Goal: Obtain resource: Obtain resource

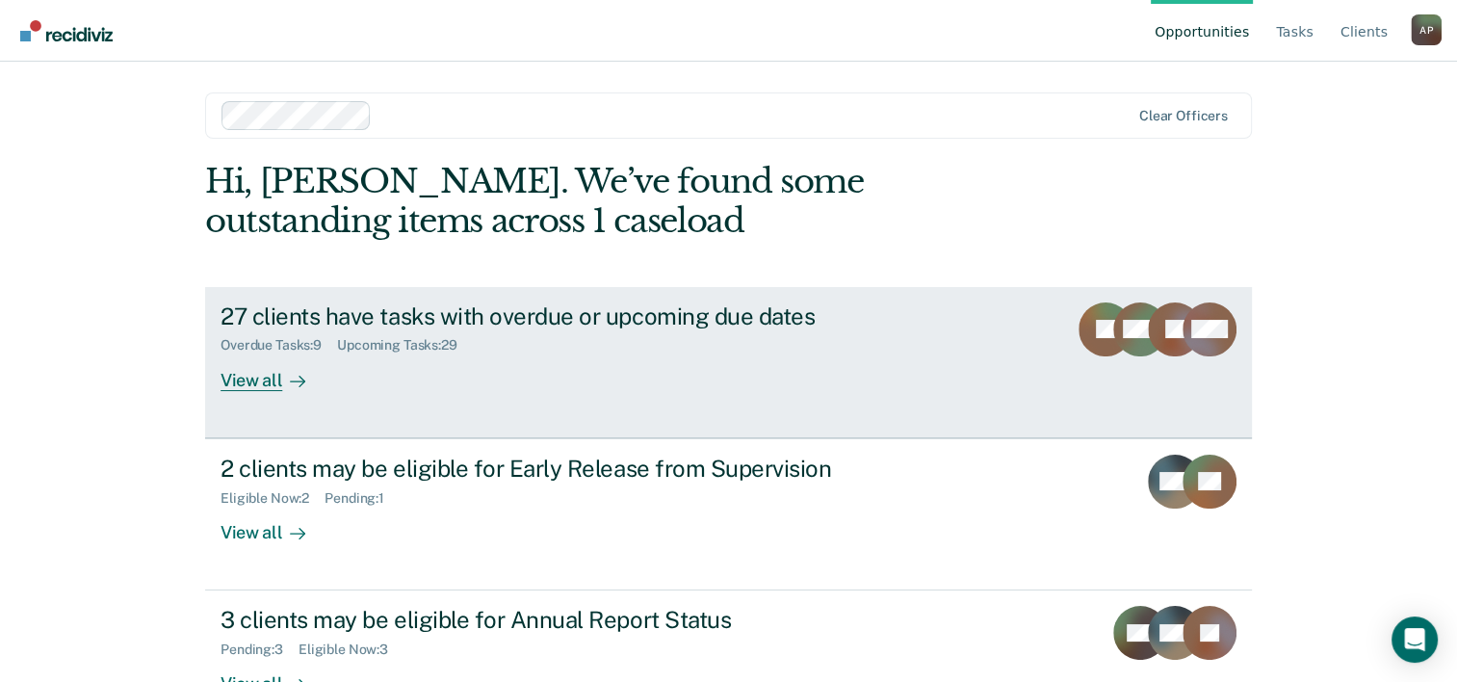
scroll to position [59, 0]
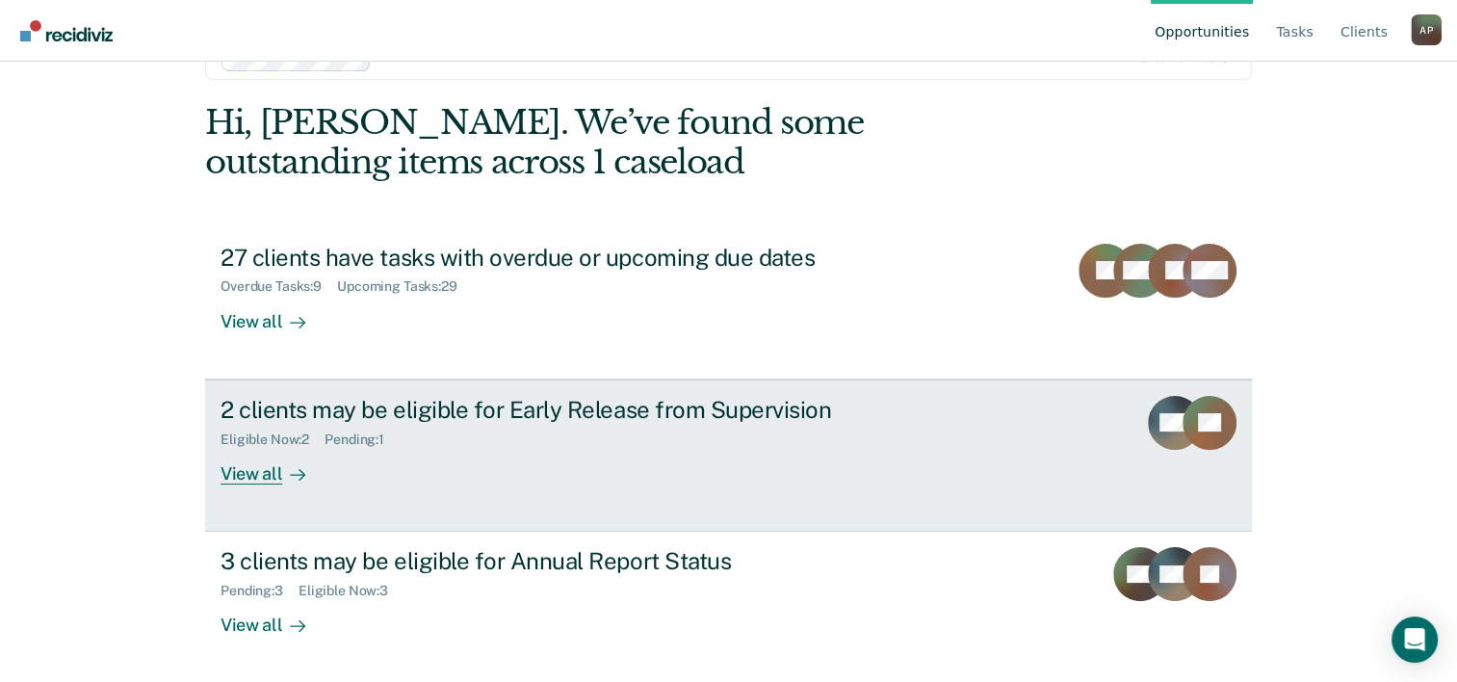
click at [499, 457] on div "2 clients may be eligible for Early Release from Supervision Eligible Now : 2 P…" at bounding box center [581, 440] width 722 height 89
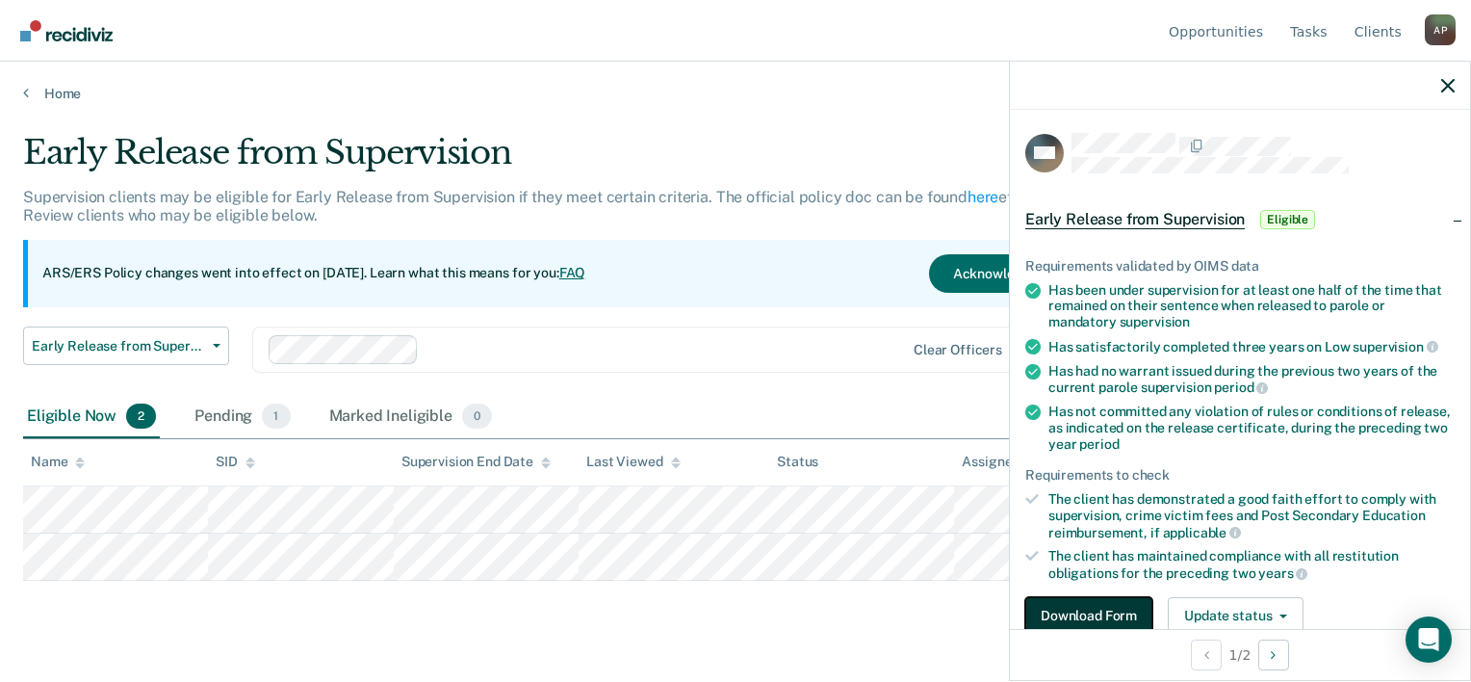
click at [1082, 625] on button "Download Form" at bounding box center [1088, 616] width 127 height 39
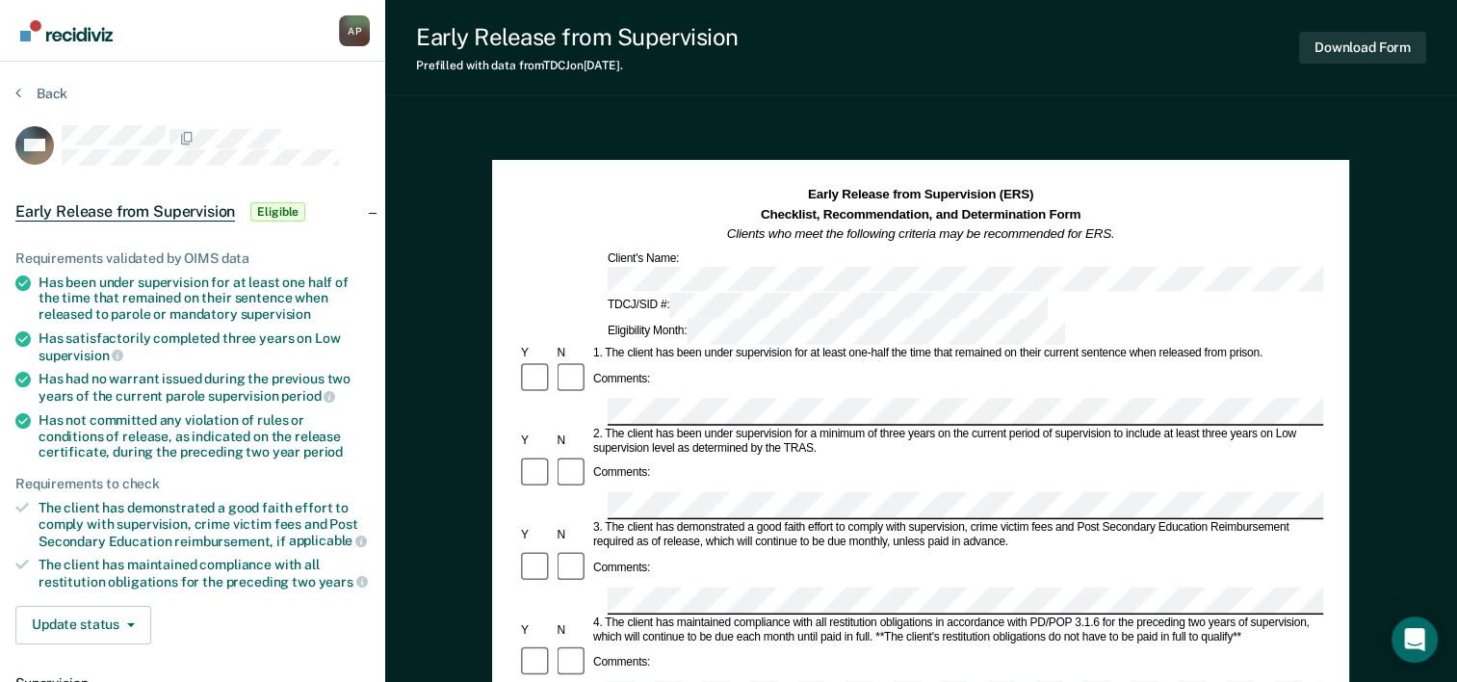
click at [355, 113] on div "Back" at bounding box center [192, 105] width 354 height 40
click at [52, 91] on button "Back" at bounding box center [41, 93] width 52 height 17
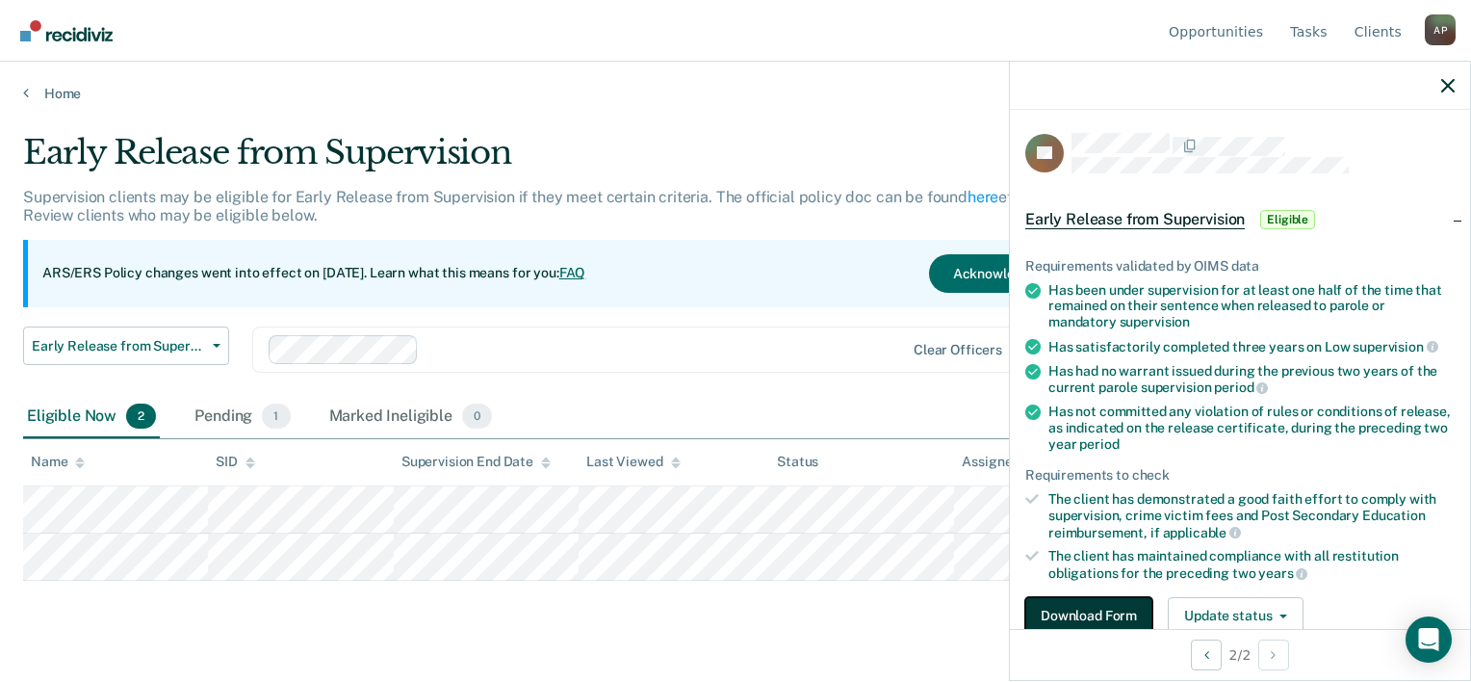
click at [1125, 622] on button "Download Form" at bounding box center [1088, 616] width 127 height 39
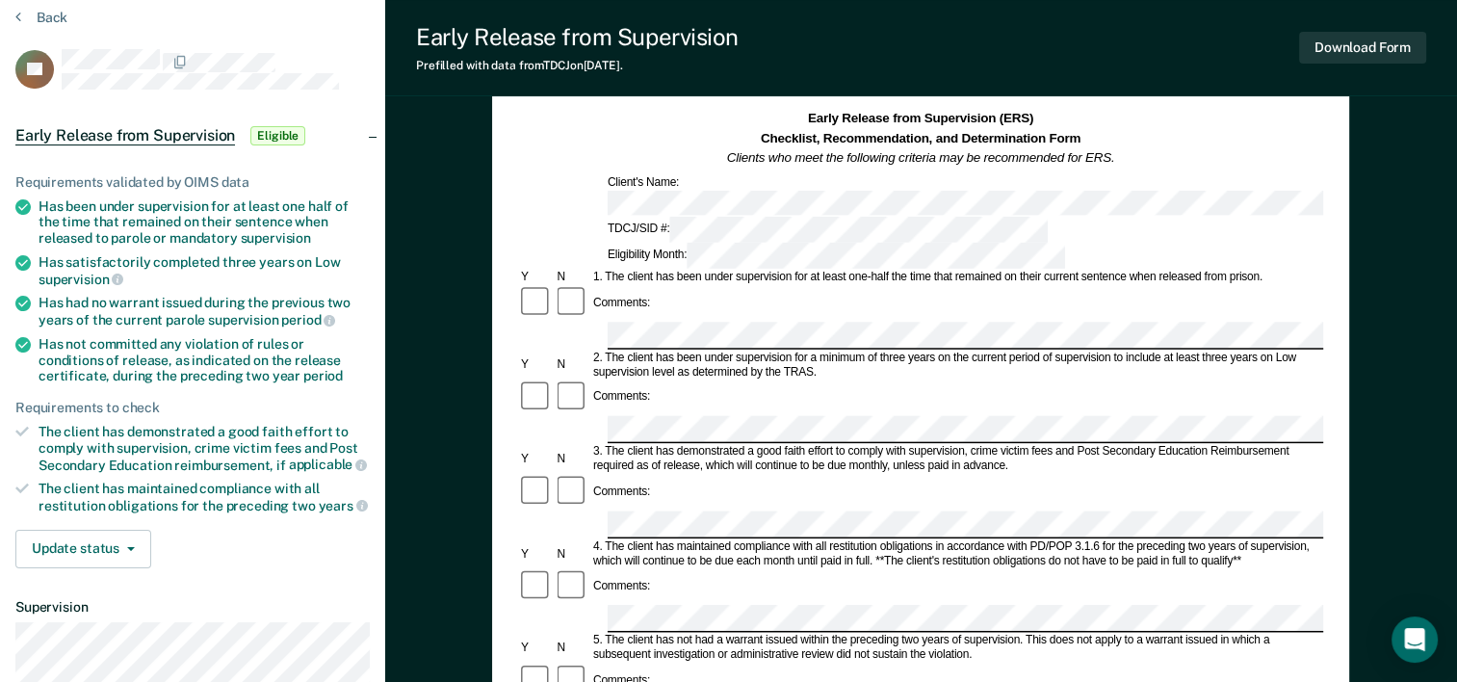
scroll to position [77, 0]
click at [709, 350] on div "2. The client has been under supervision for a minimum of three years on the cu…" at bounding box center [956, 364] width 733 height 29
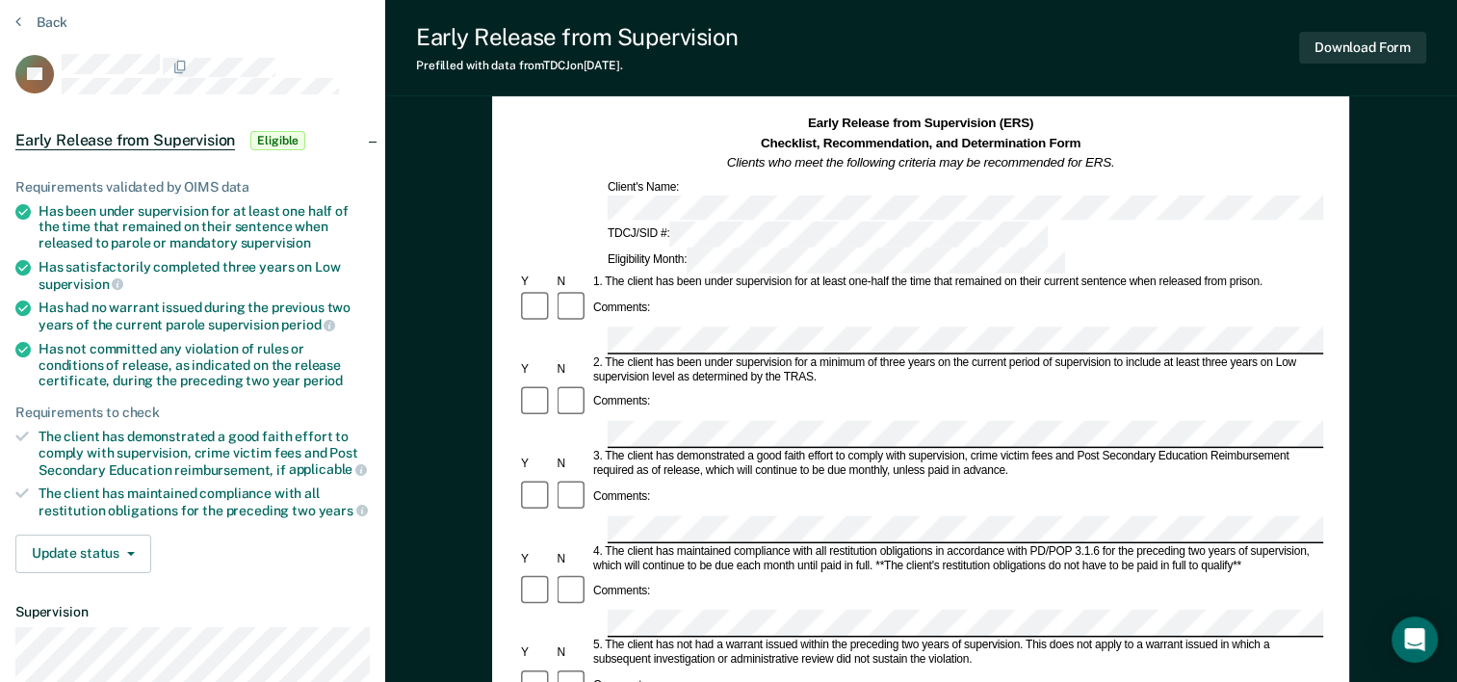
scroll to position [72, 0]
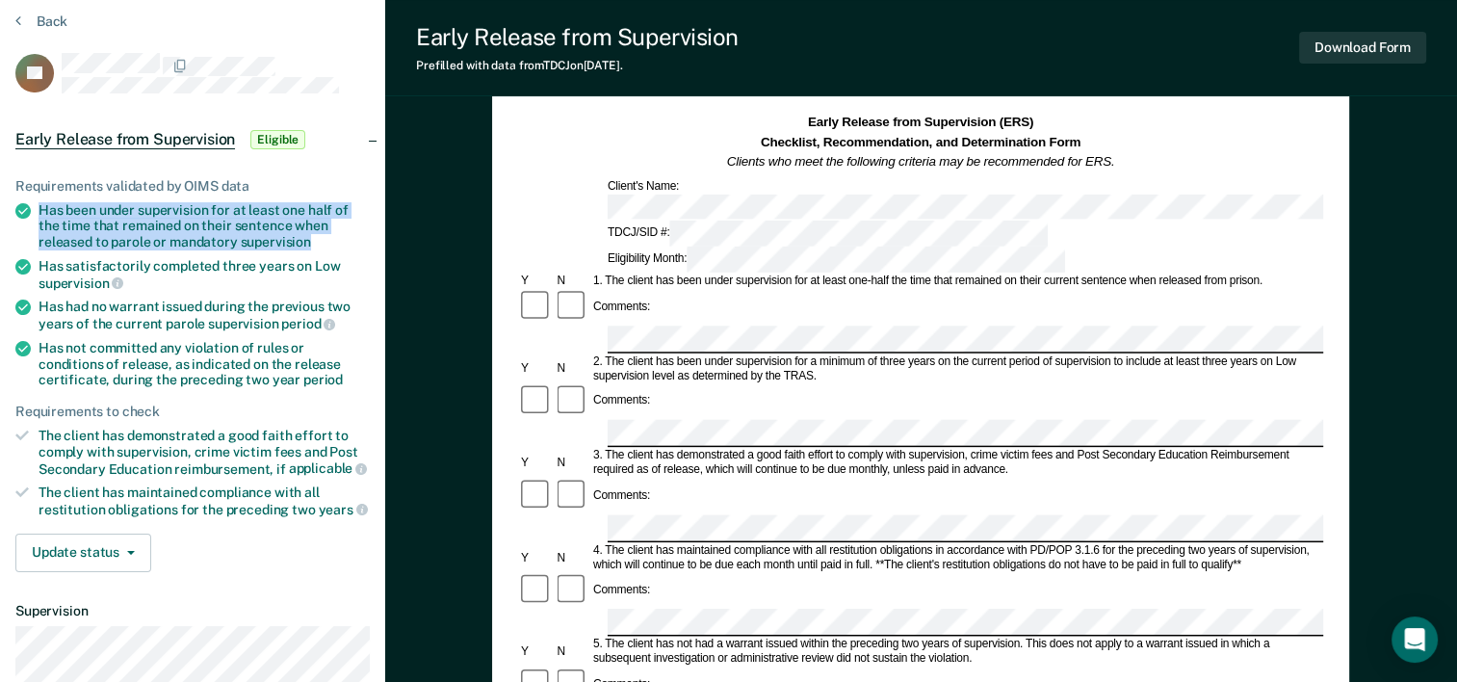
drag, startPoint x: 39, startPoint y: 206, endPoint x: 315, endPoint y: 239, distance: 278.3
click at [315, 239] on div "Has been under supervision for at least one half of the time that remained on t…" at bounding box center [204, 226] width 331 height 48
copy div "Has been under supervision for at least one half of the time that remained on t…"
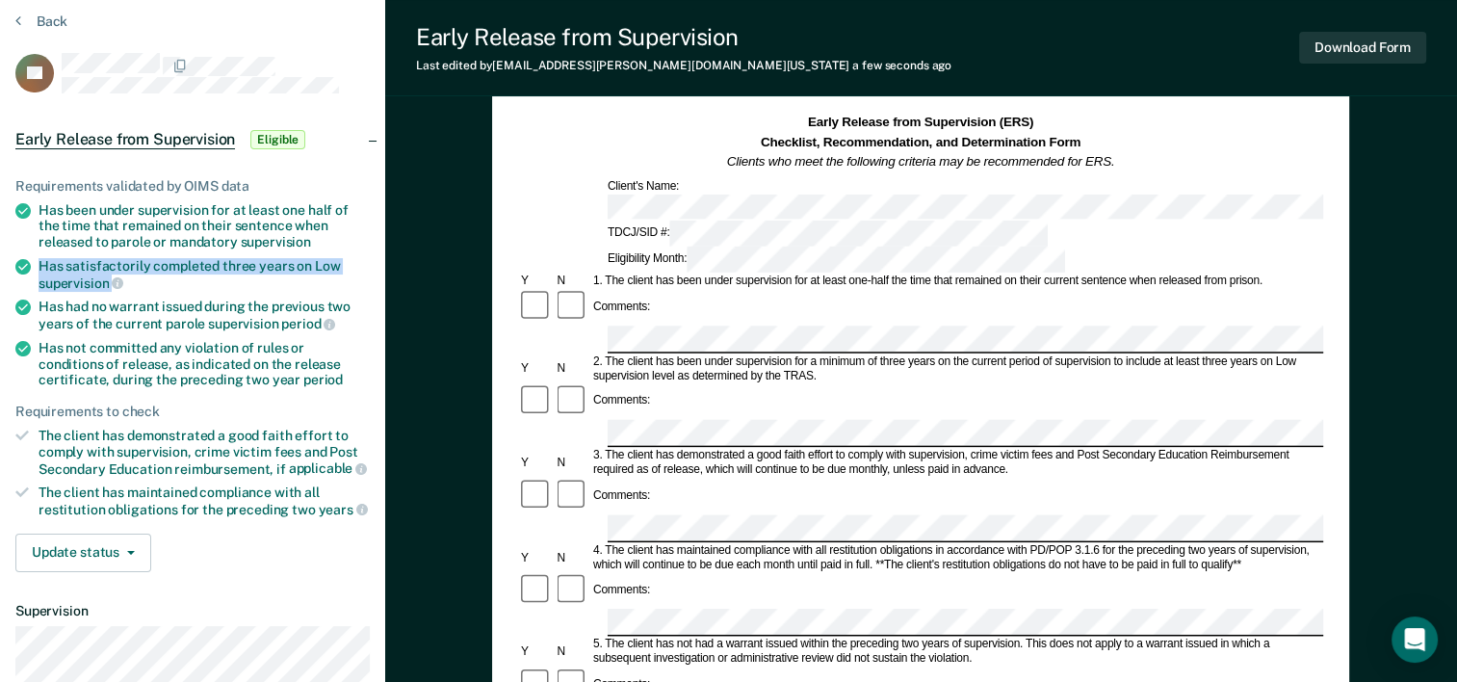
drag, startPoint x: 35, startPoint y: 262, endPoint x: 111, endPoint y: 277, distance: 77.6
click at [111, 277] on li "Has satisfactorily completed three years on Low supervision" at bounding box center [192, 274] width 354 height 33
copy div "Has satisfactorily completed three years on Low supervision"
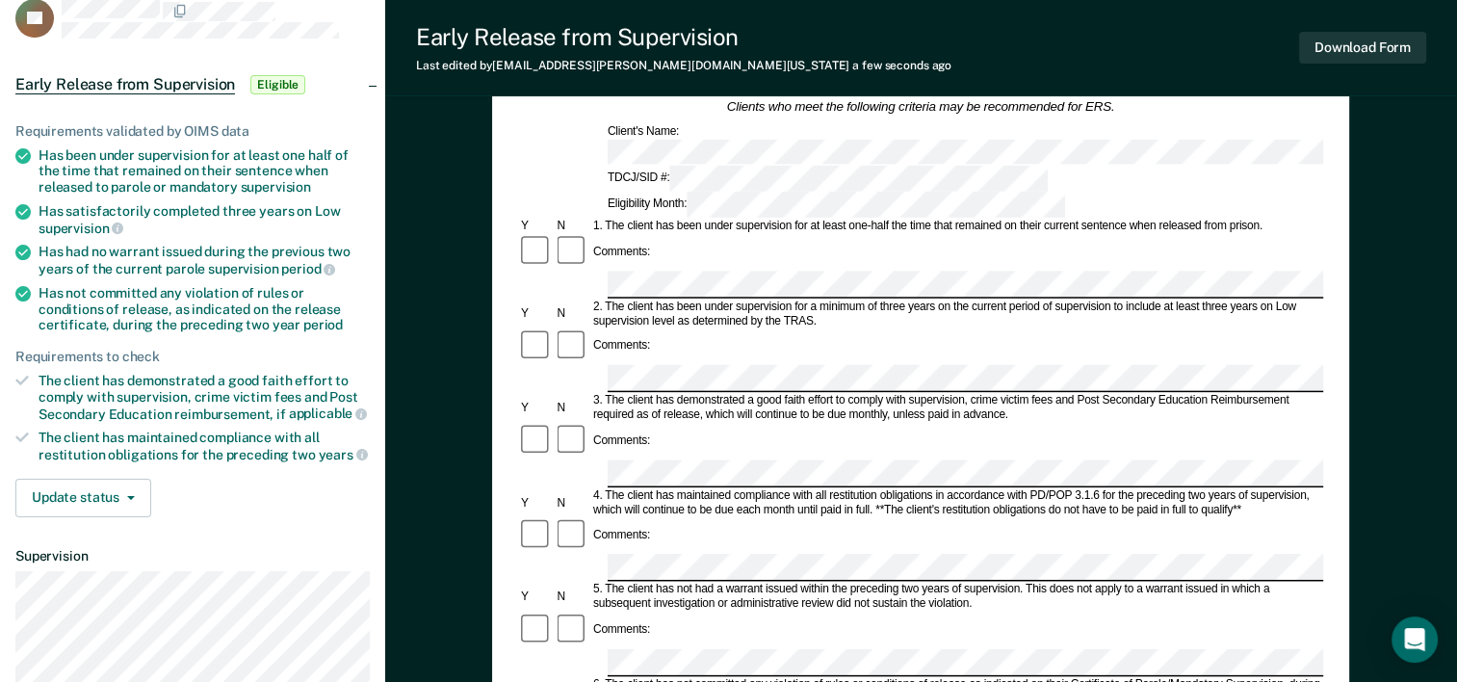
scroll to position [127, 0]
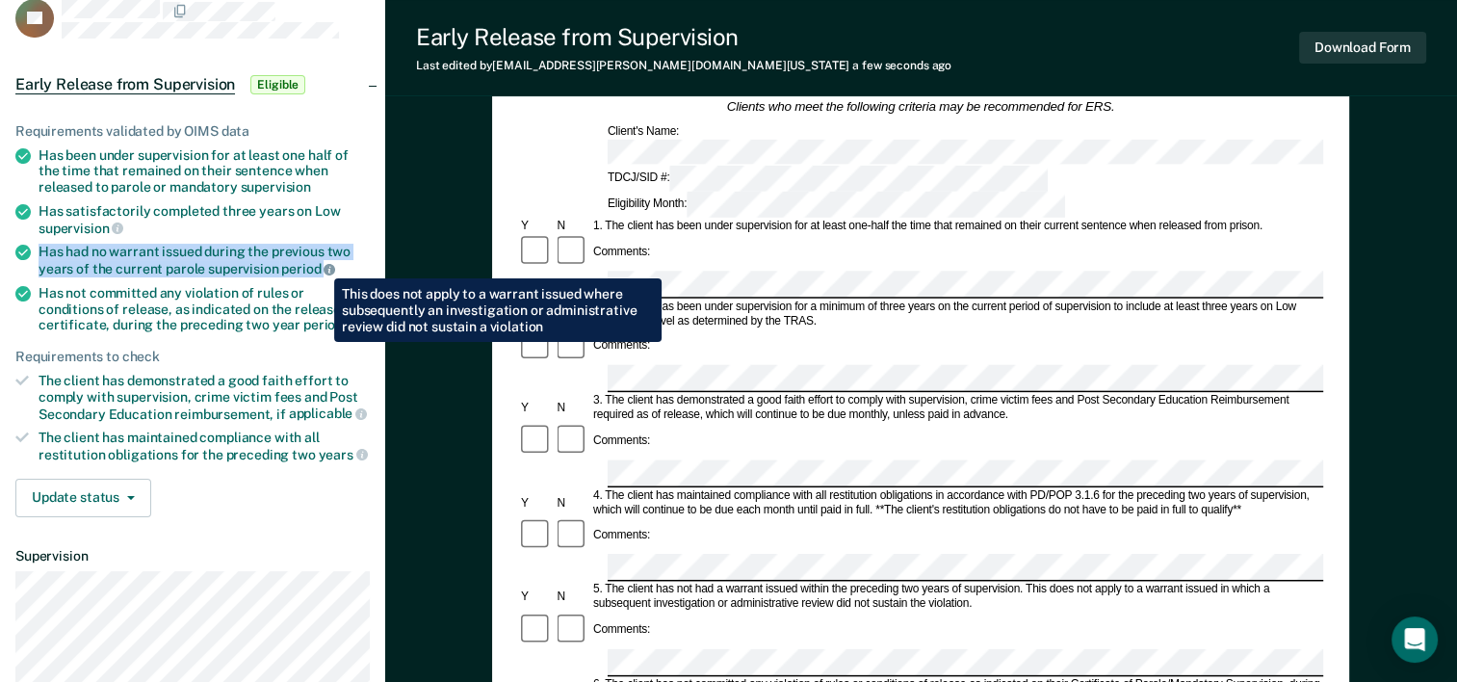
drag, startPoint x: 35, startPoint y: 243, endPoint x: 320, endPoint y: 264, distance: 285.8
click at [320, 264] on li "Has had no warrant issued during the previous two years of the current parole s…" at bounding box center [192, 260] width 354 height 33
copy div "Has had no warrant issued during the previous two years of the current parole s…"
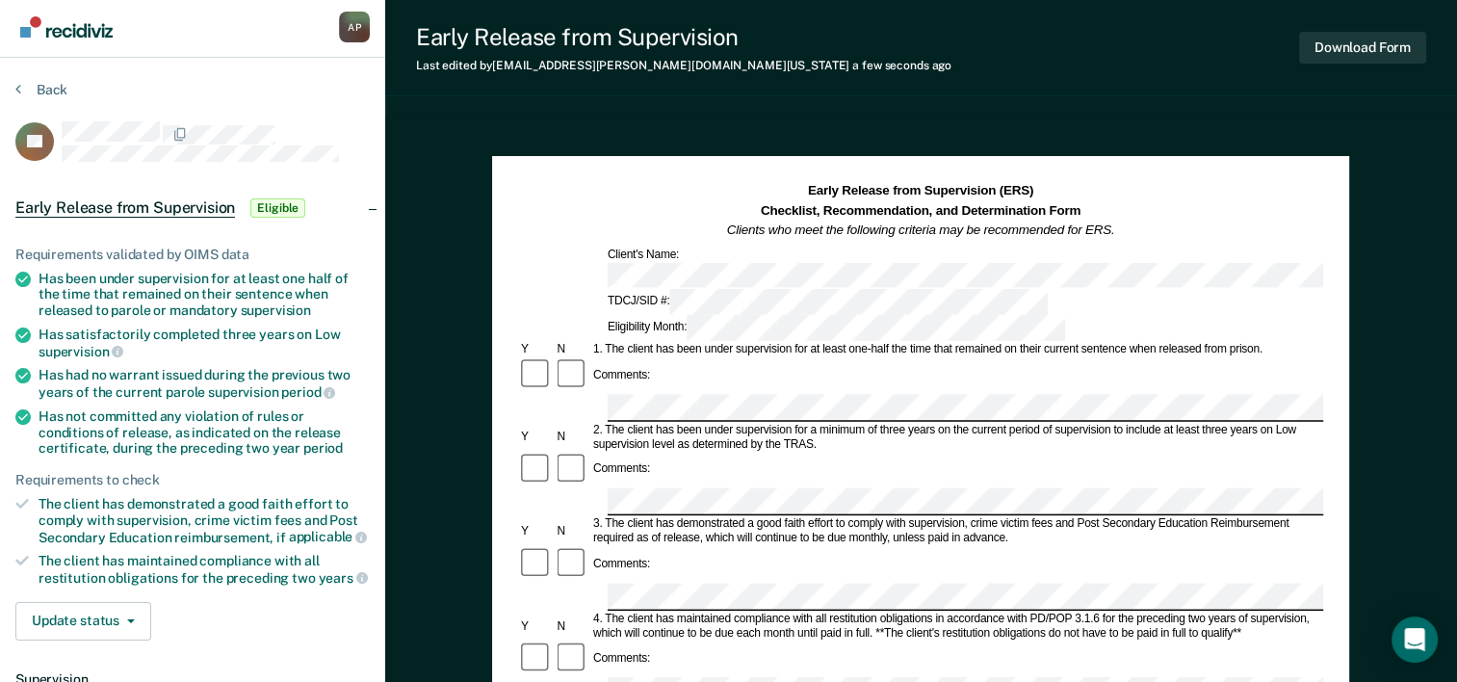
scroll to position [0, 0]
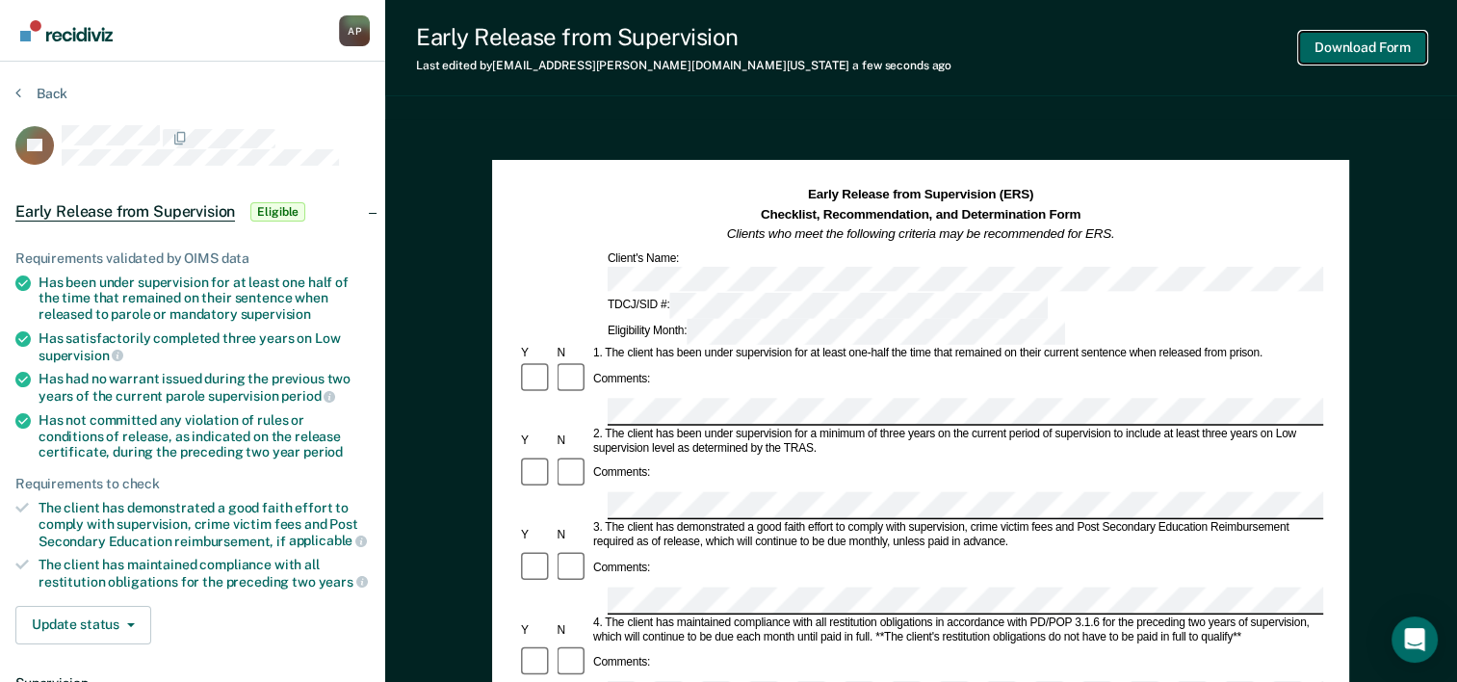
click at [1377, 61] on button "Download Form" at bounding box center [1362, 48] width 127 height 32
